Goal: Obtain resource: Obtain resource

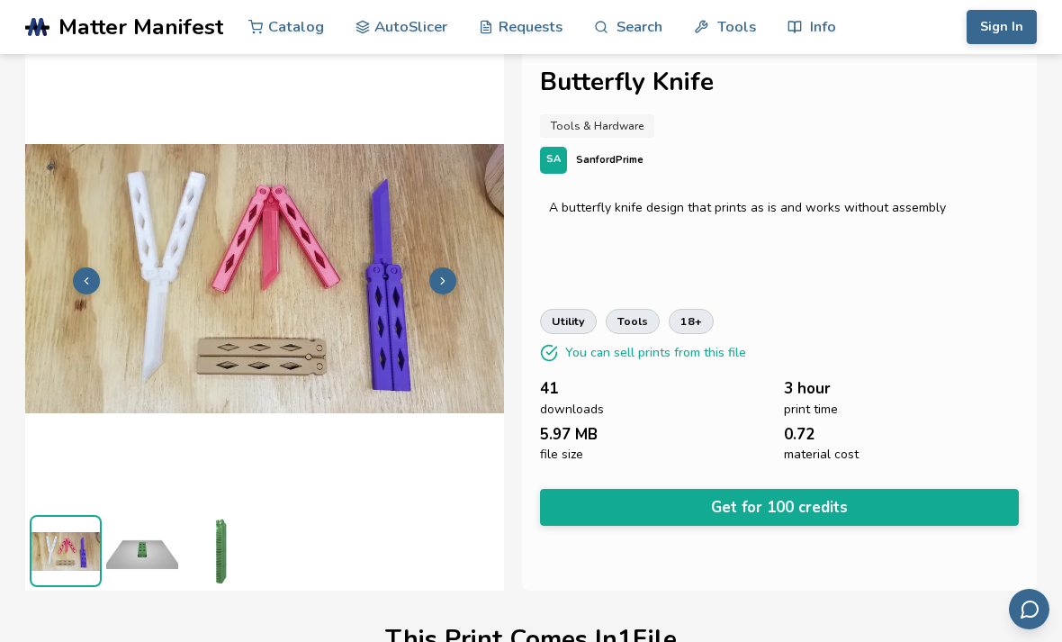
scroll to position [42, 0]
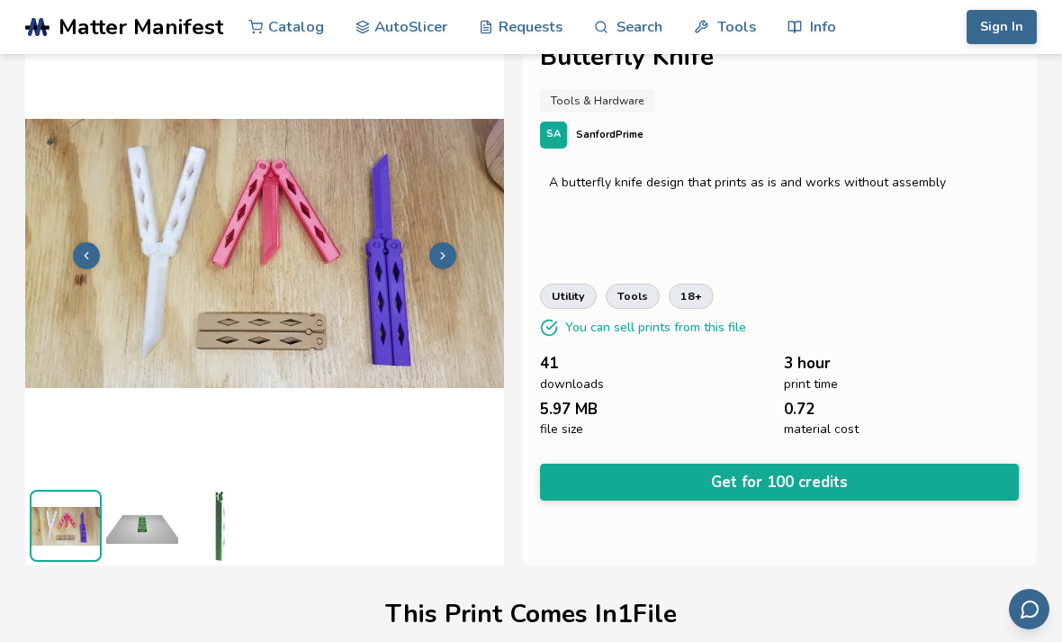
click at [152, 540] on img at bounding box center [142, 526] width 72 height 72
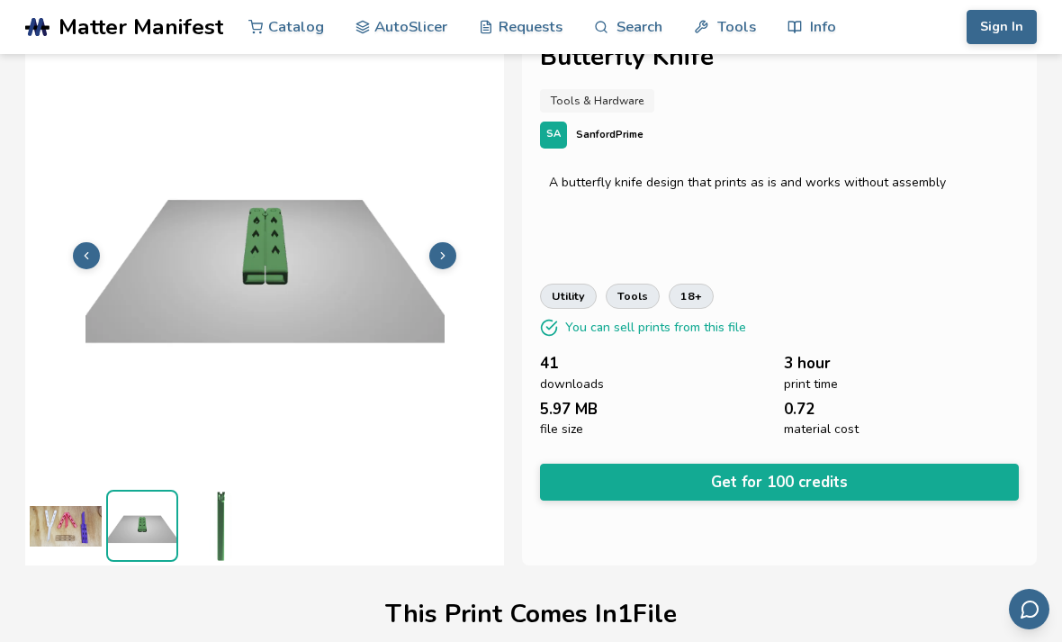
click at [226, 526] on img at bounding box center [219, 526] width 72 height 72
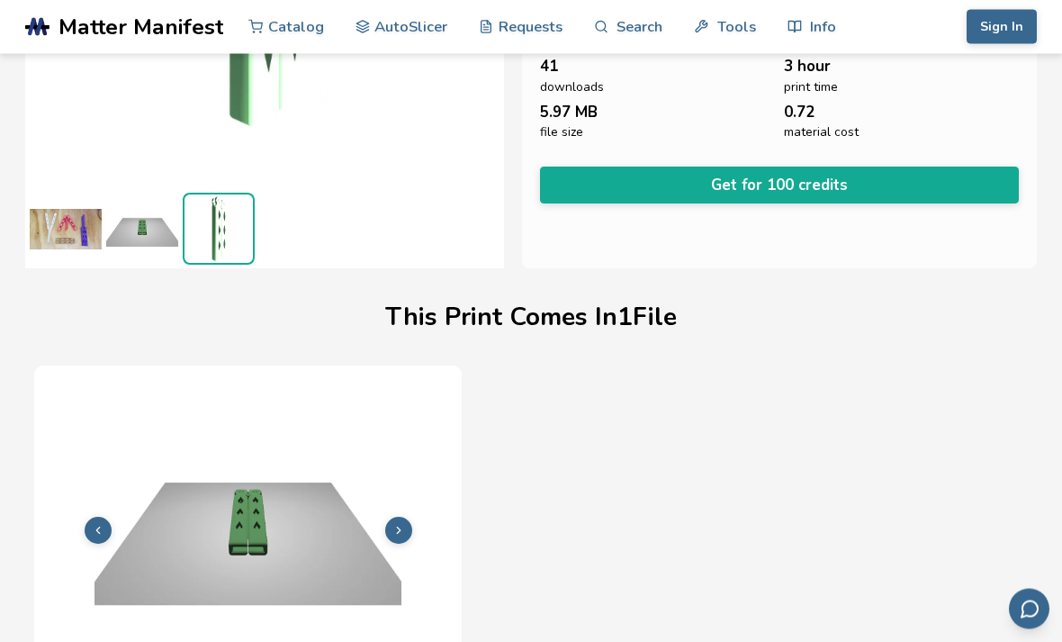
click at [222, 539] on img at bounding box center [248, 528] width 410 height 307
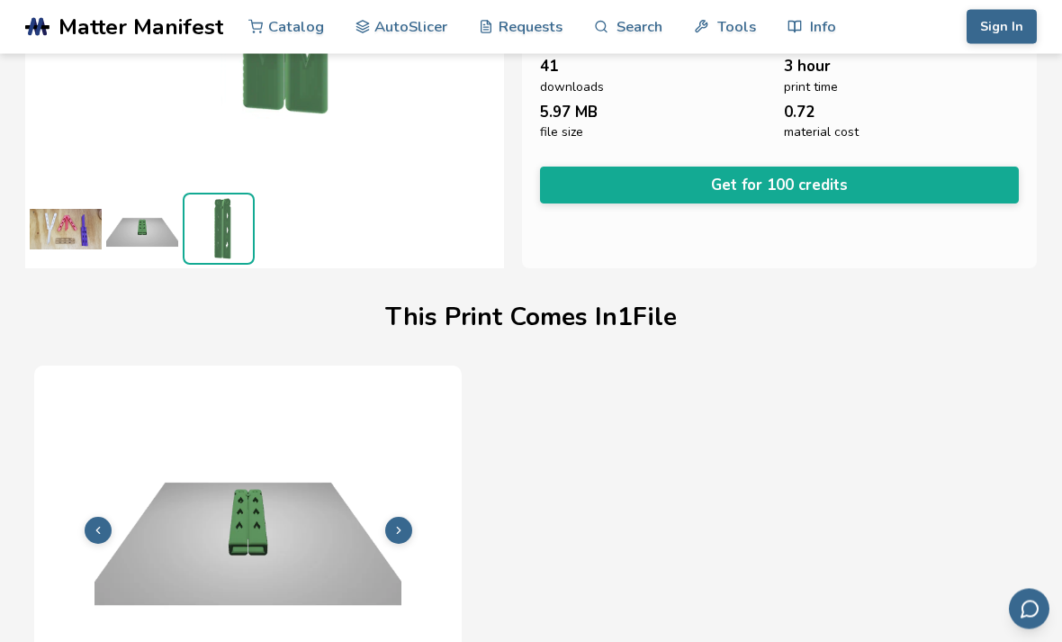
scroll to position [339, 0]
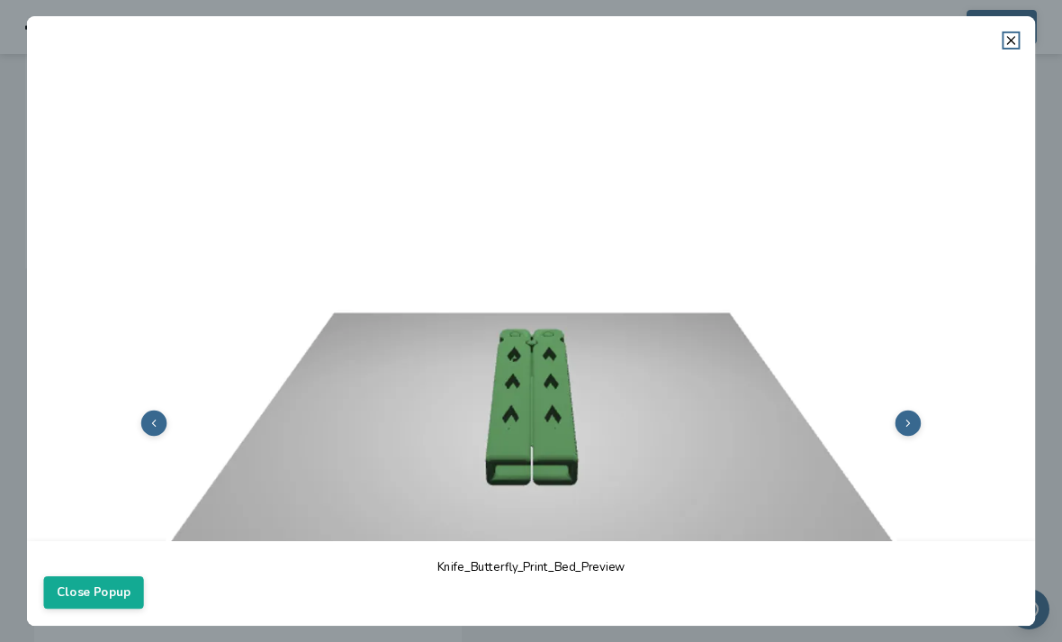
click at [73, 522] on img at bounding box center [531, 421] width 975 height 731
click at [102, 608] on button "Close Popup" at bounding box center [94, 592] width 100 height 32
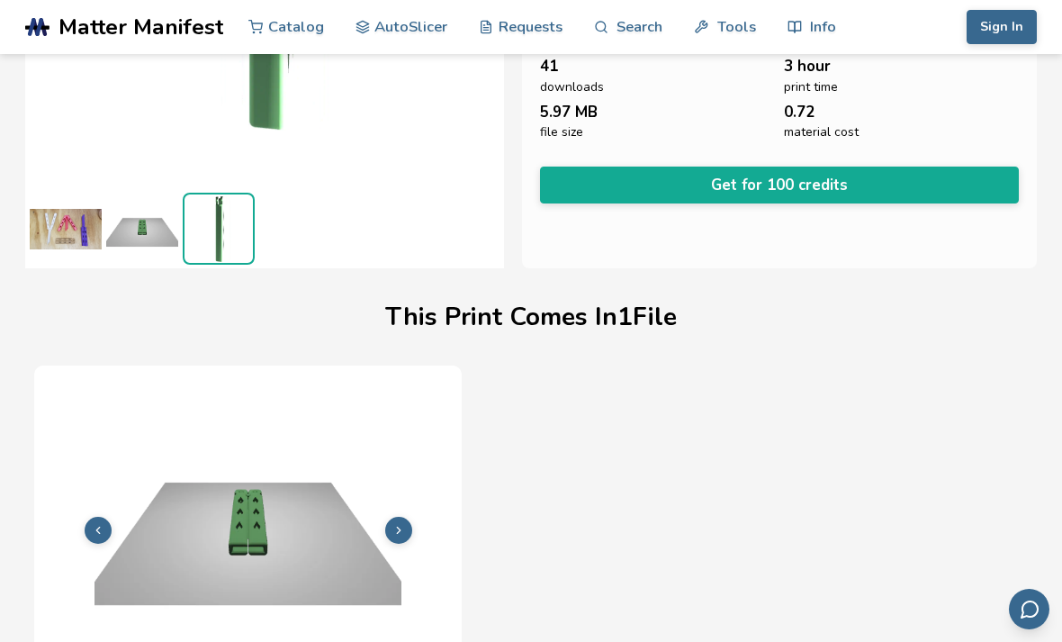
click at [99, 531] on polyline at bounding box center [98, 530] width 4 height 6
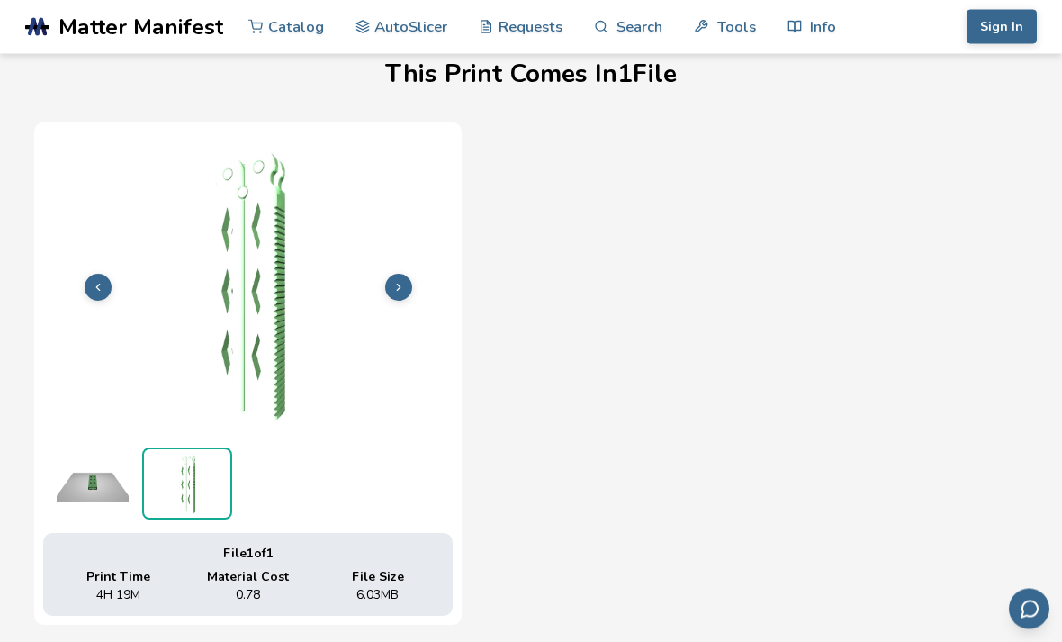
scroll to position [589, 0]
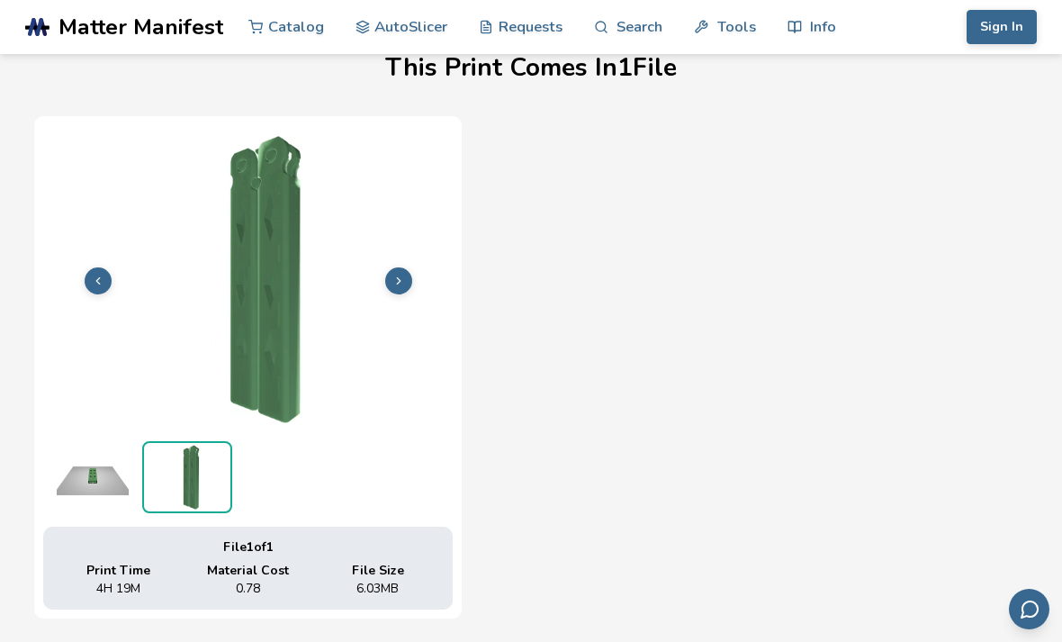
click at [390, 279] on button at bounding box center [398, 280] width 27 height 27
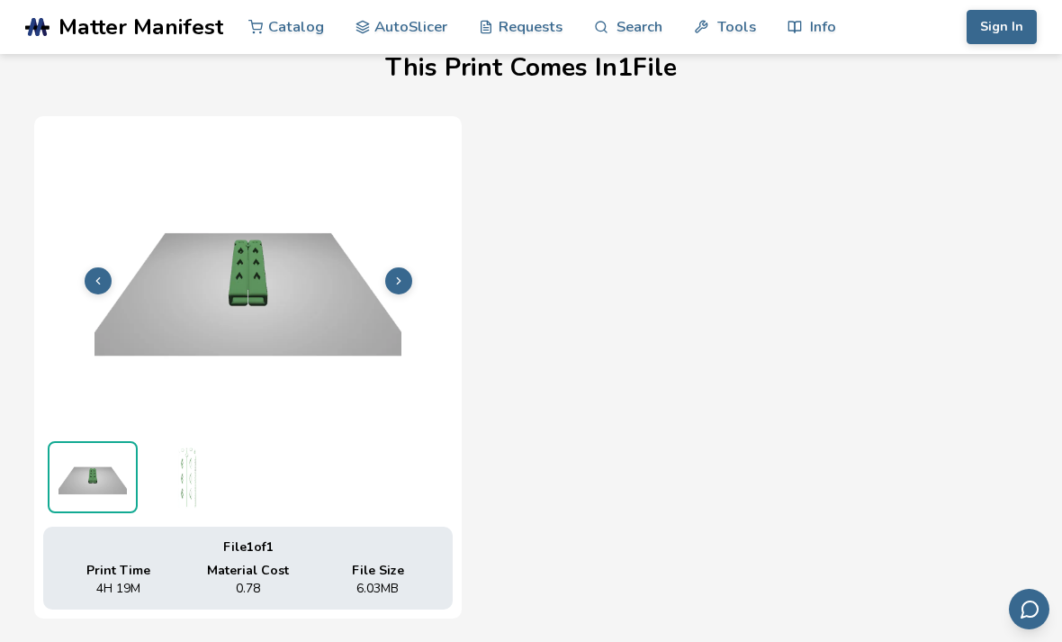
click at [393, 276] on icon at bounding box center [398, 281] width 13 height 13
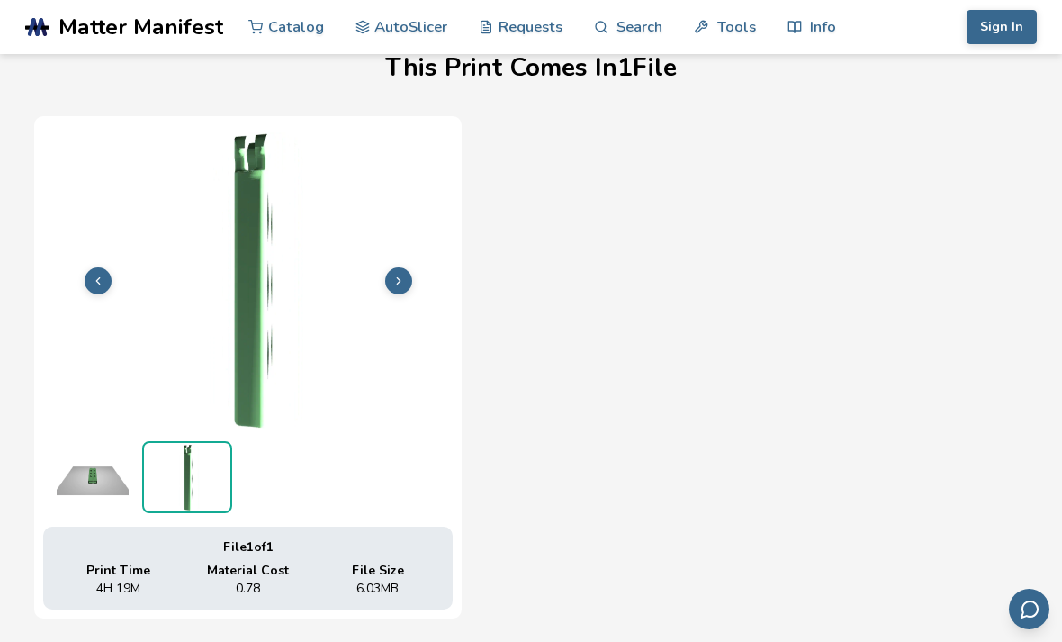
click at [392, 277] on icon at bounding box center [398, 281] width 13 height 13
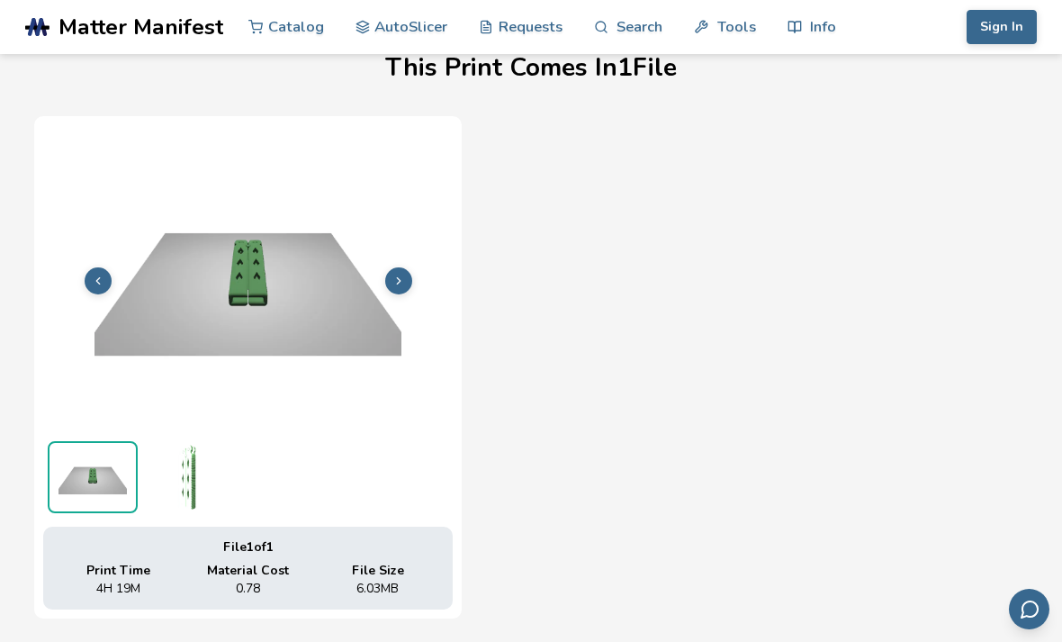
click at [399, 293] on button at bounding box center [398, 280] width 27 height 27
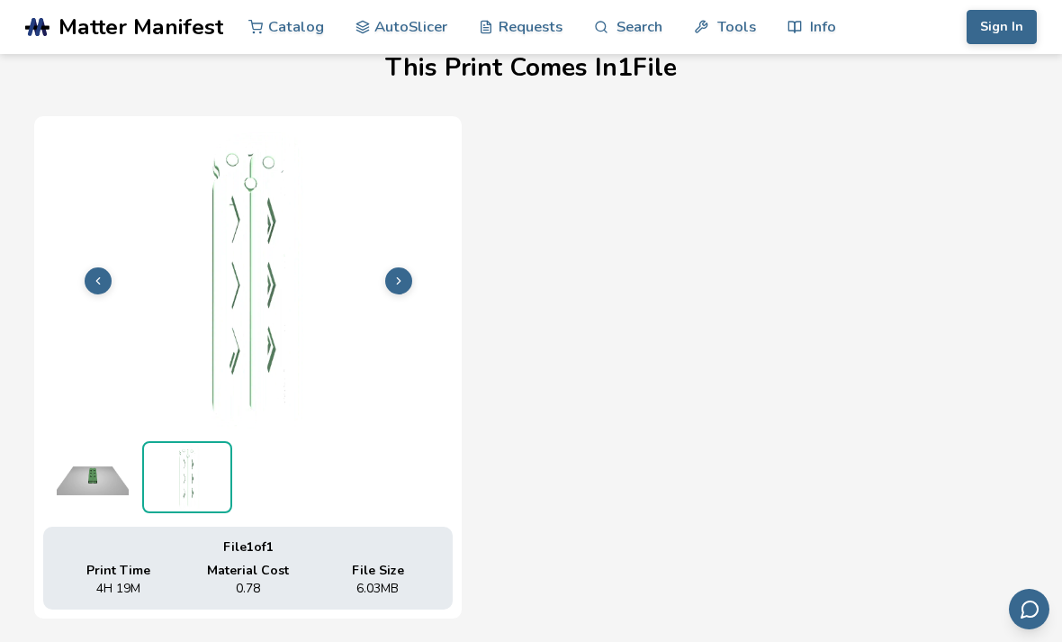
click at [399, 292] on button at bounding box center [398, 280] width 27 height 27
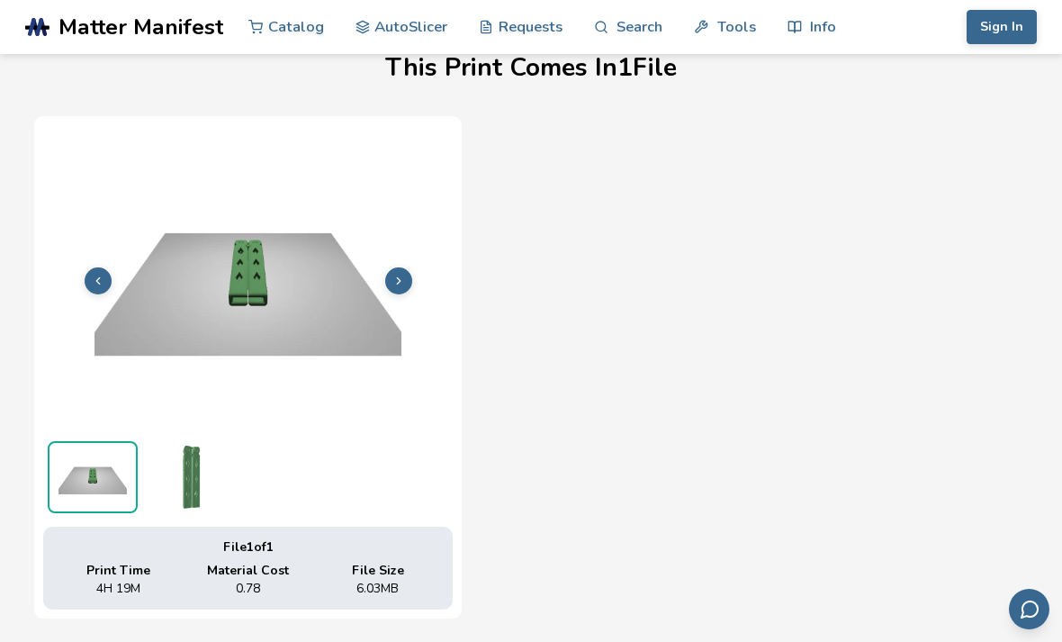
click at [401, 294] on img at bounding box center [248, 278] width 410 height 307
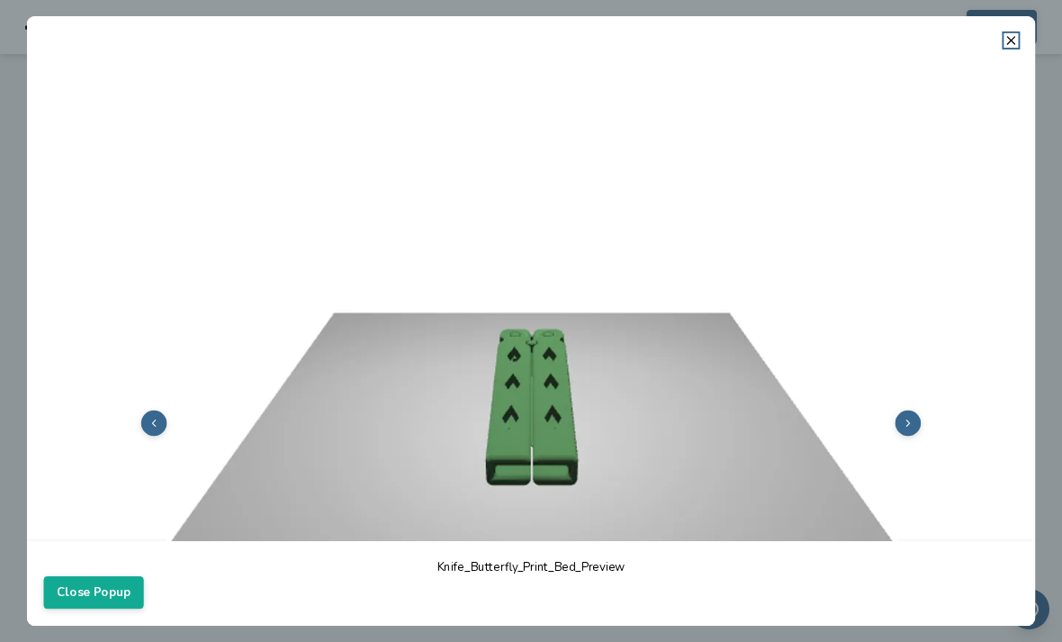
click at [153, 445] on img at bounding box center [531, 421] width 975 height 731
click at [152, 433] on button at bounding box center [154, 423] width 26 height 26
click at [151, 433] on button at bounding box center [154, 423] width 26 height 26
click at [166, 419] on button at bounding box center [154, 423] width 26 height 26
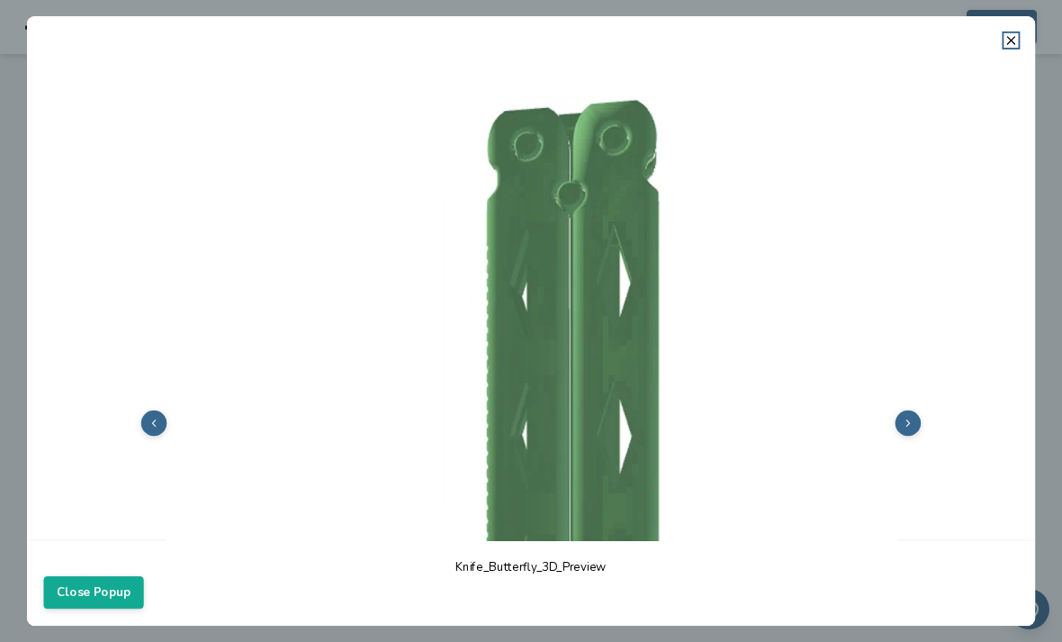
click at [166, 419] on button at bounding box center [154, 423] width 26 height 26
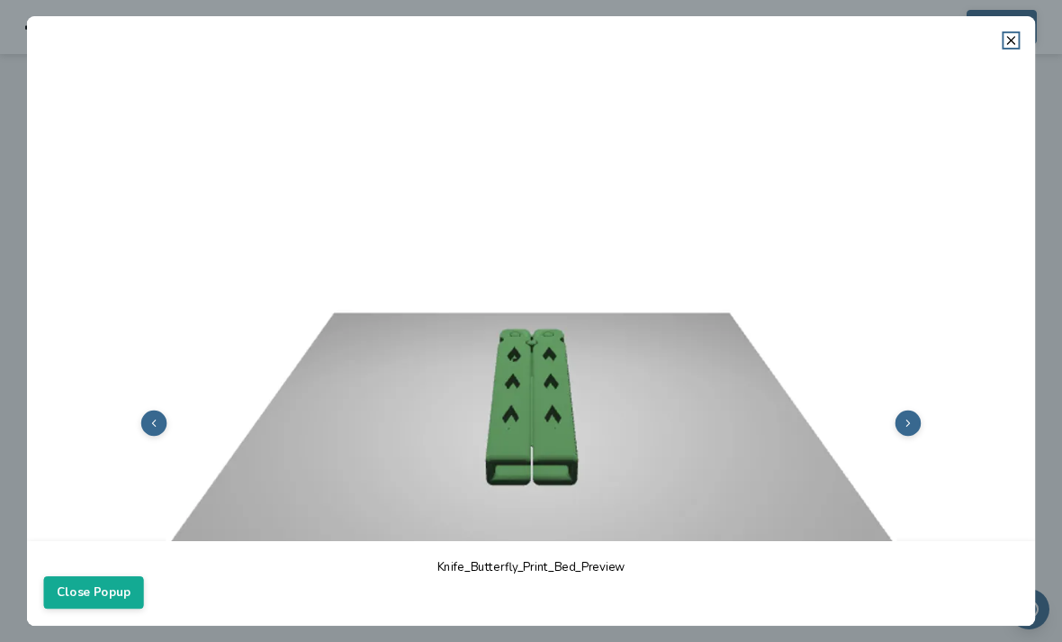
click at [169, 410] on img at bounding box center [531, 421] width 975 height 731
click at [172, 419] on img at bounding box center [531, 421] width 975 height 731
click at [165, 423] on button at bounding box center [154, 423] width 26 height 26
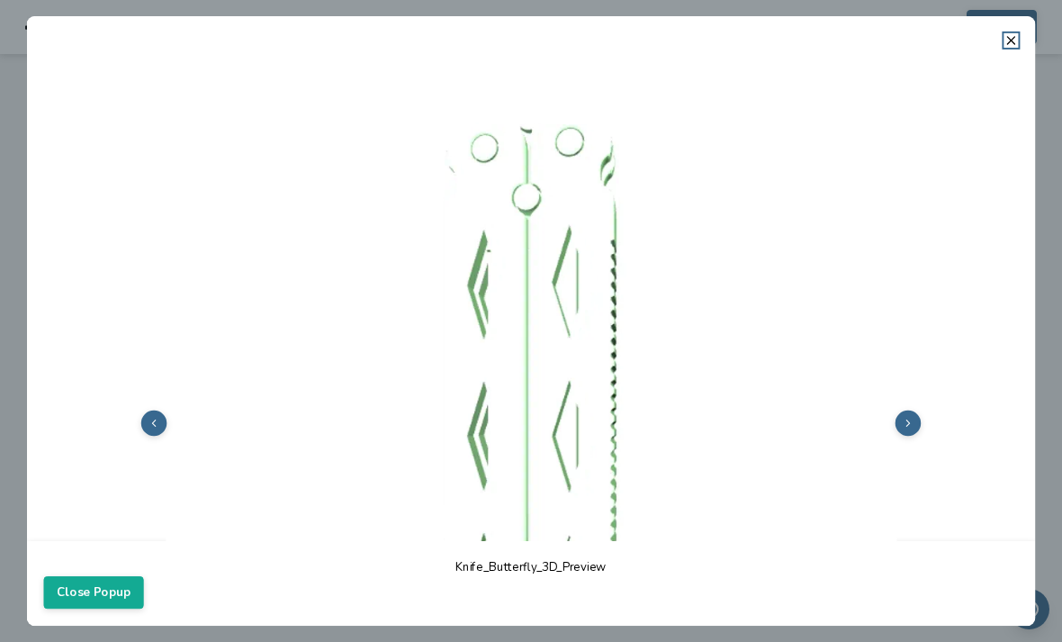
click at [165, 423] on button at bounding box center [154, 423] width 26 height 26
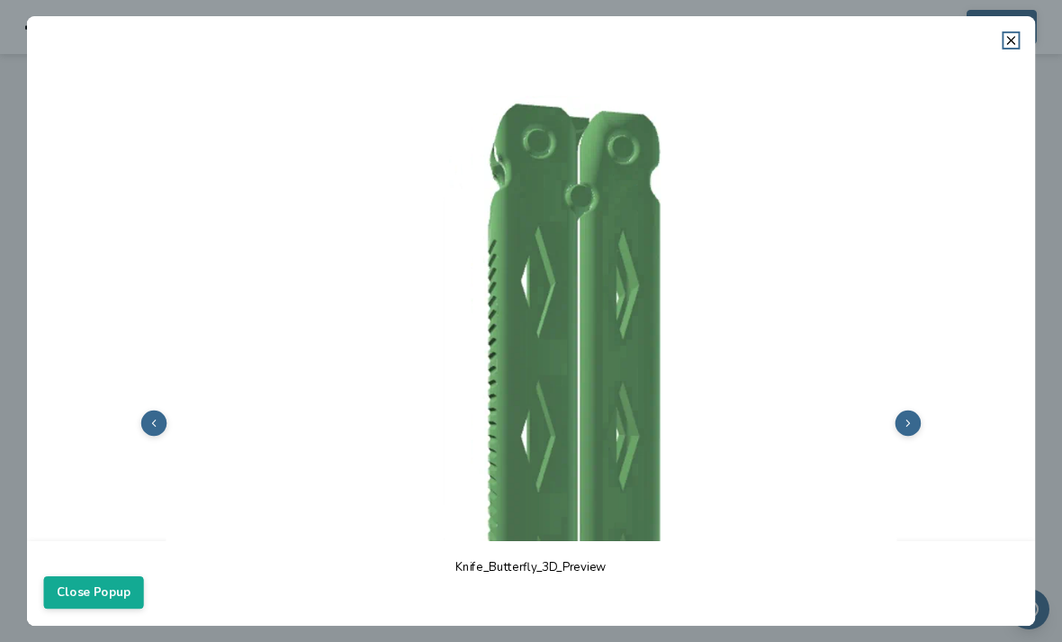
click at [156, 425] on icon at bounding box center [154, 424] width 12 height 12
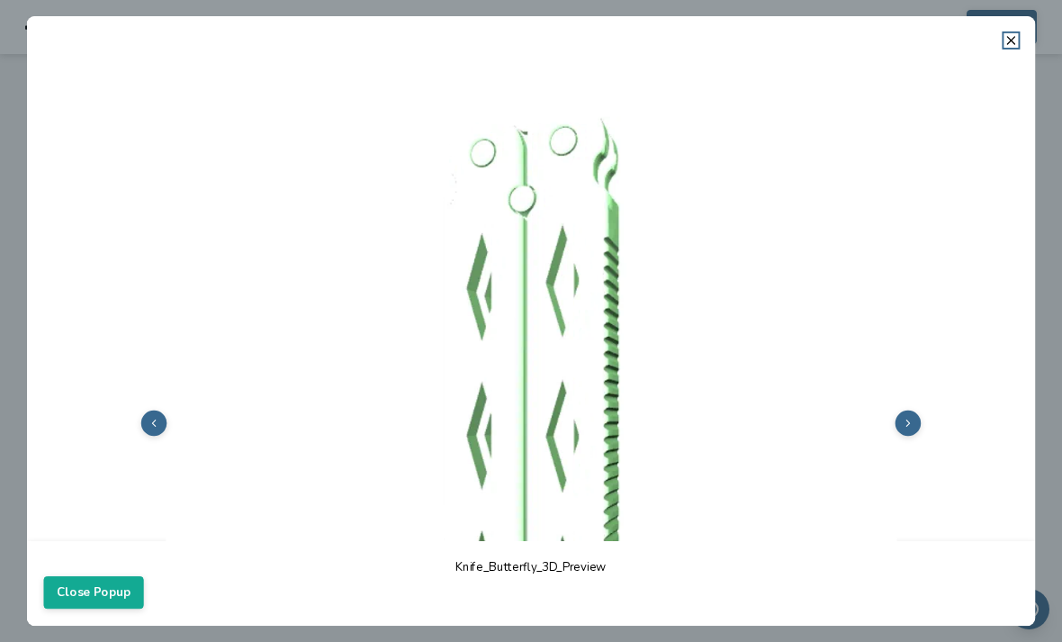
click at [155, 425] on polyline at bounding box center [153, 423] width 3 height 6
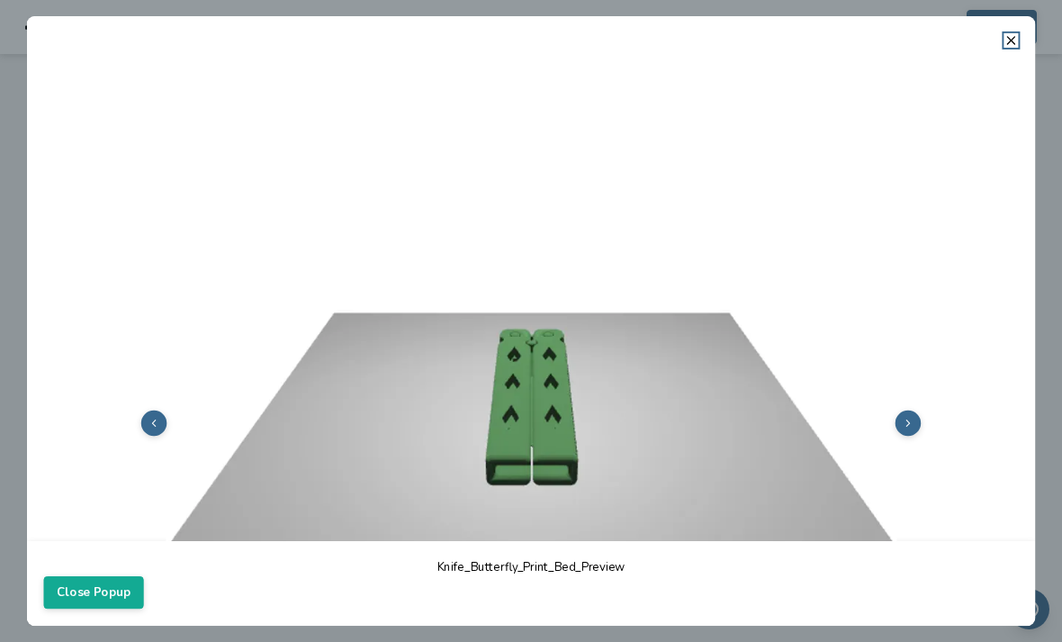
click at [120, 608] on button "Close Popup" at bounding box center [94, 592] width 100 height 32
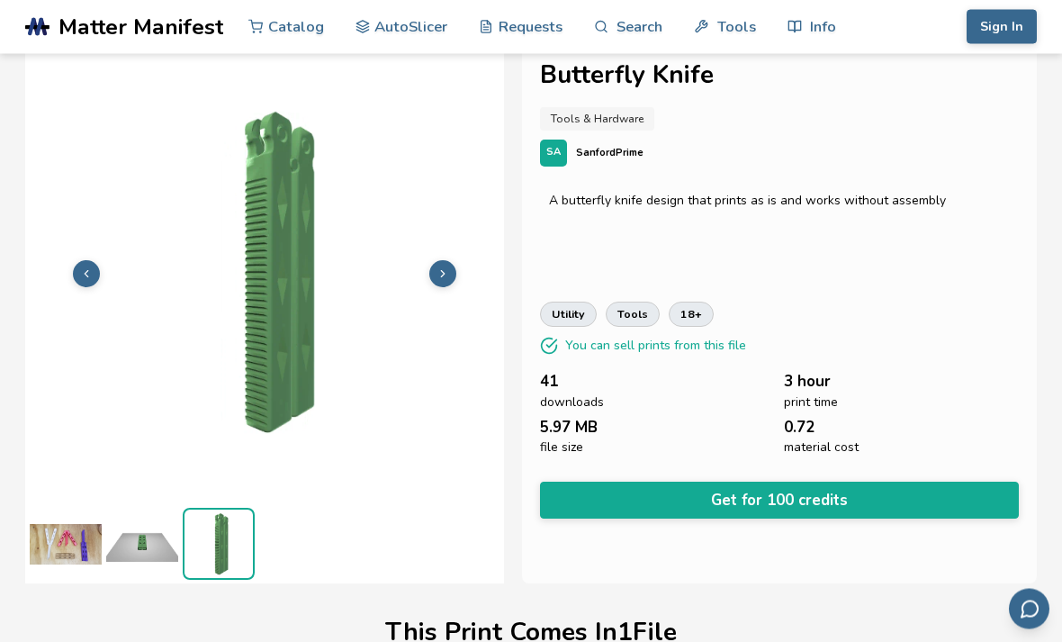
scroll to position [0, 0]
